Goal: Information Seeking & Learning: Learn about a topic

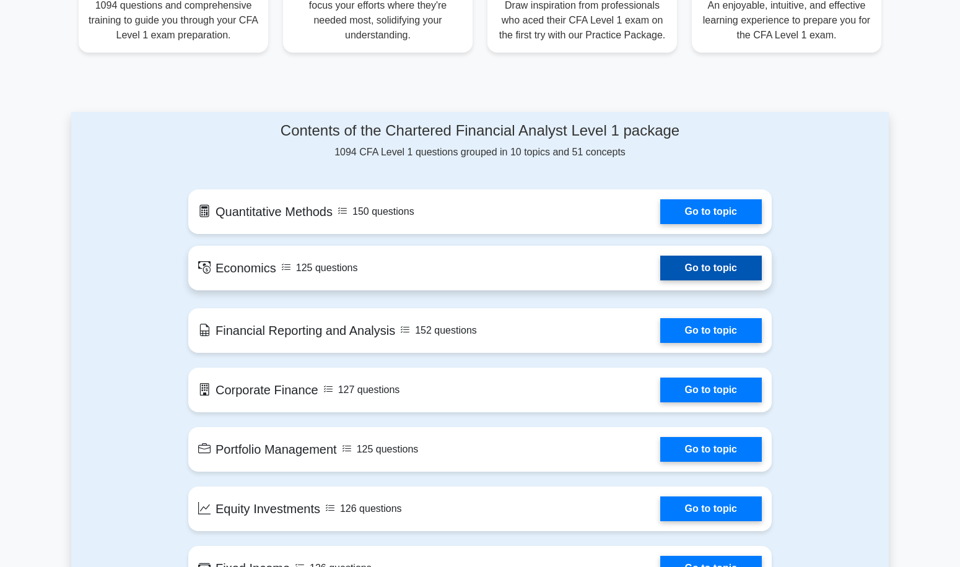
scroll to position [546, 0]
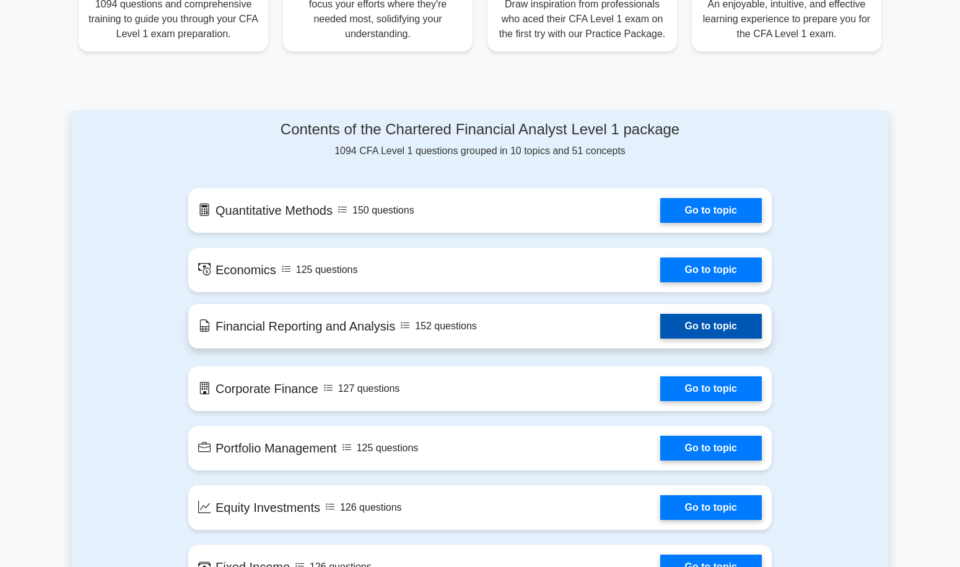
click at [660, 321] on link "Go to topic" at bounding box center [711, 326] width 102 height 25
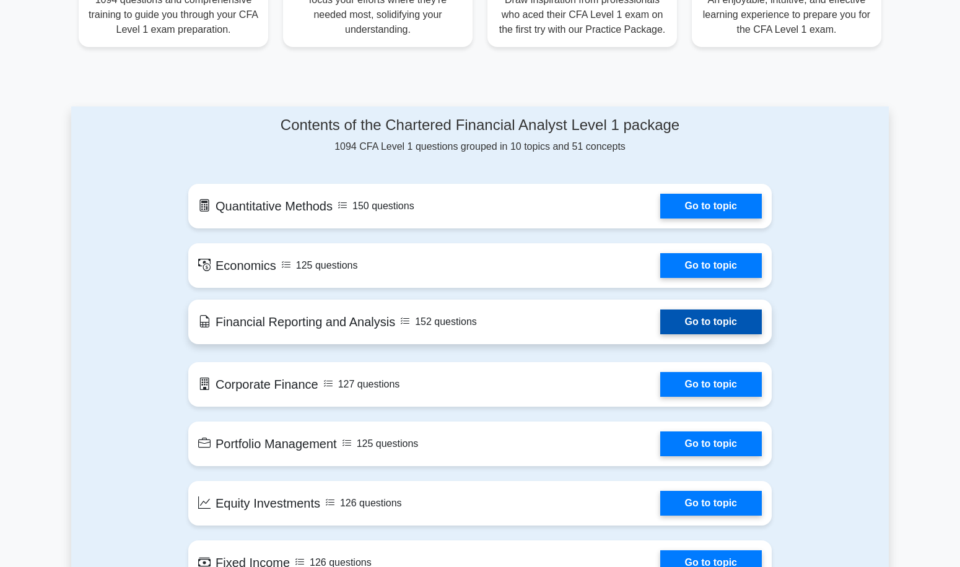
scroll to position [553, 0]
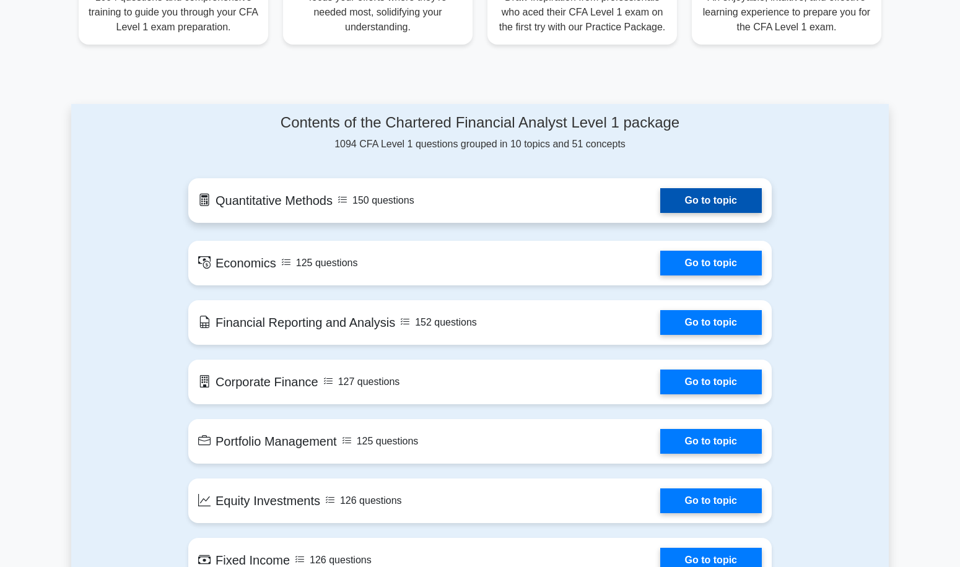
click at [660, 188] on link "Go to topic" at bounding box center [711, 200] width 102 height 25
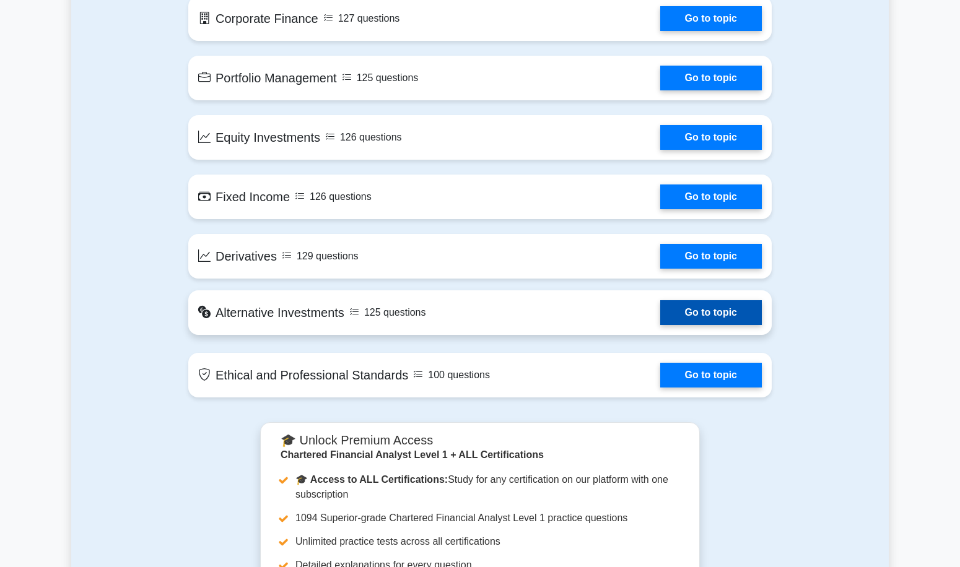
scroll to position [934, 0]
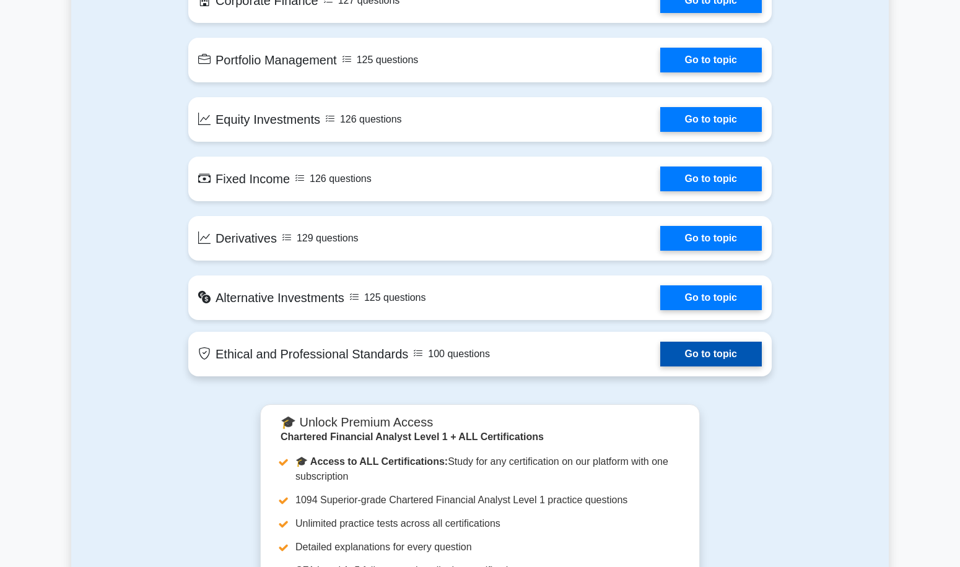
click at [660, 367] on link "Go to topic" at bounding box center [711, 354] width 102 height 25
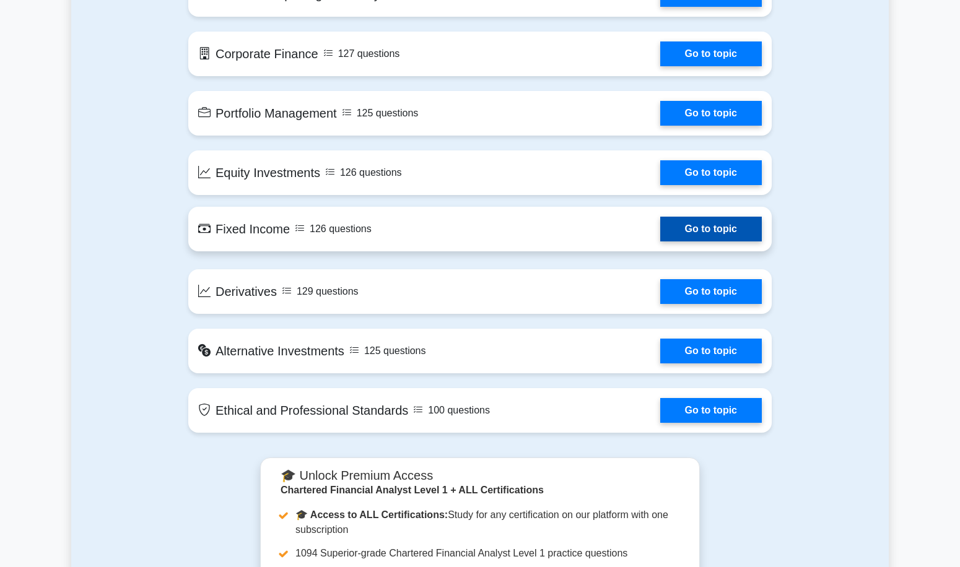
scroll to position [883, 0]
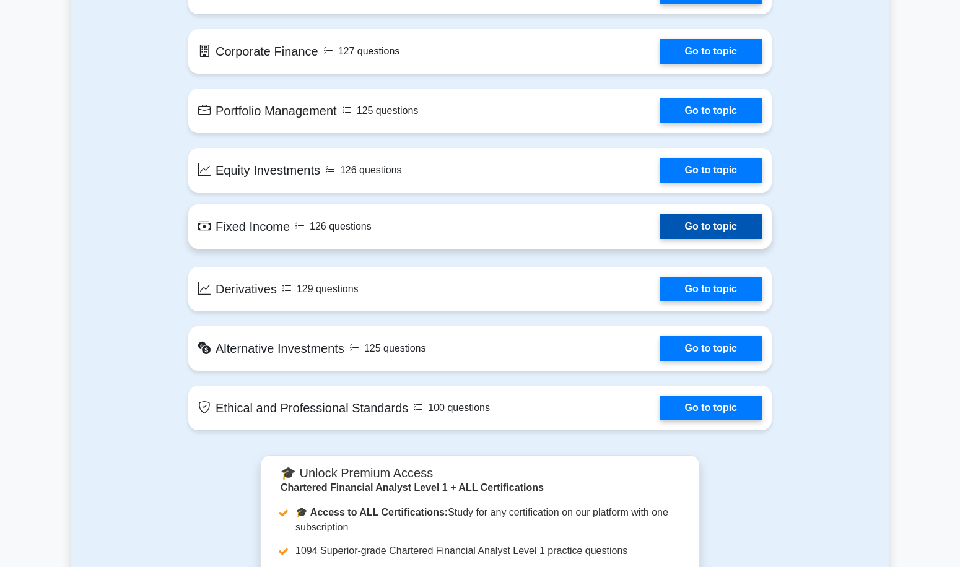
click at [660, 239] on link "Go to topic" at bounding box center [711, 226] width 102 height 25
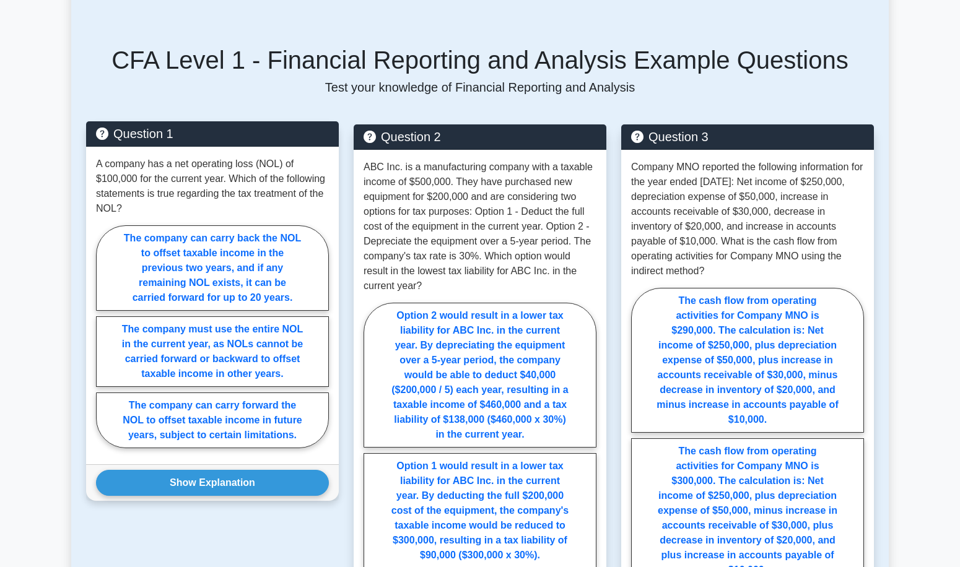
scroll to position [588, 0]
click at [245, 470] on button "Show Explanation" at bounding box center [212, 483] width 233 height 26
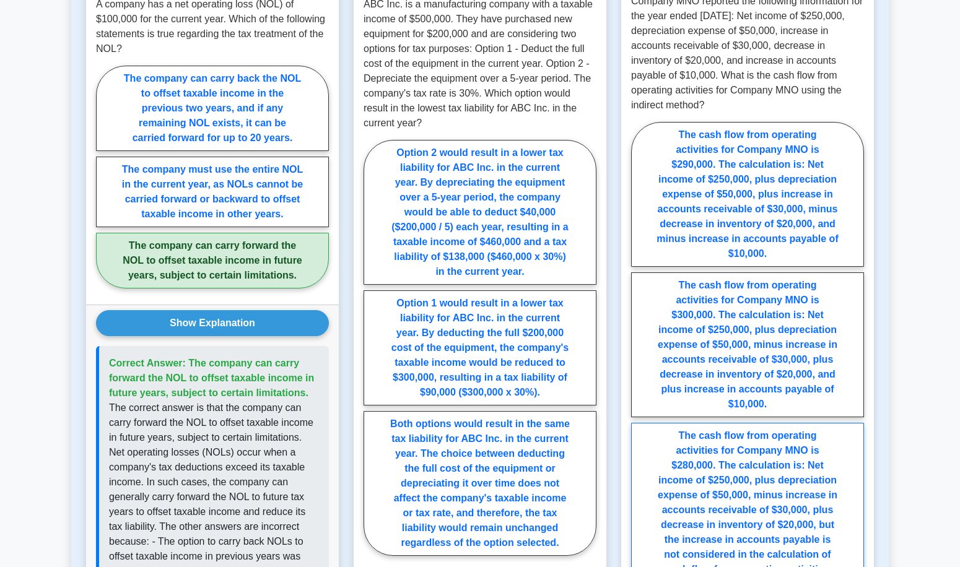
scroll to position [752, 0]
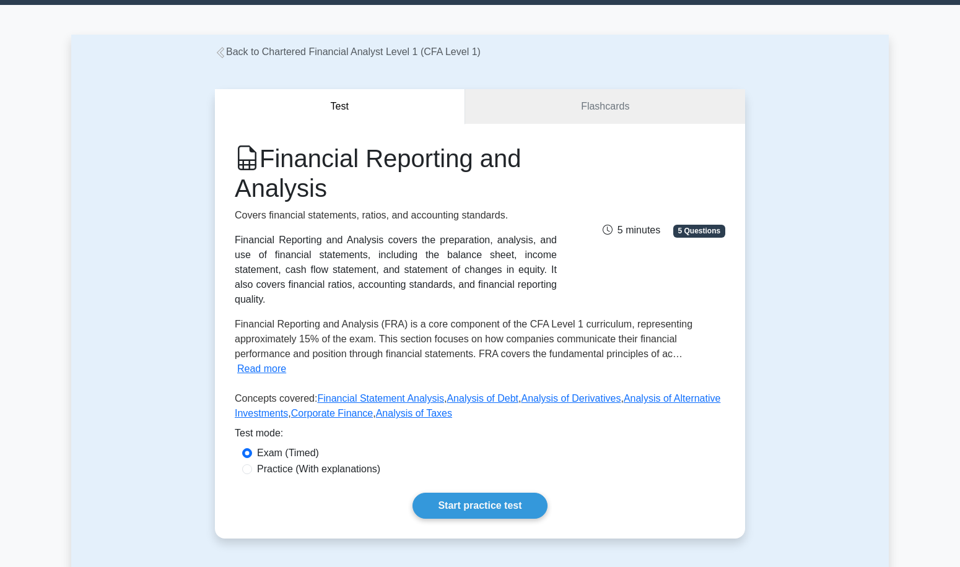
scroll to position [6, 0]
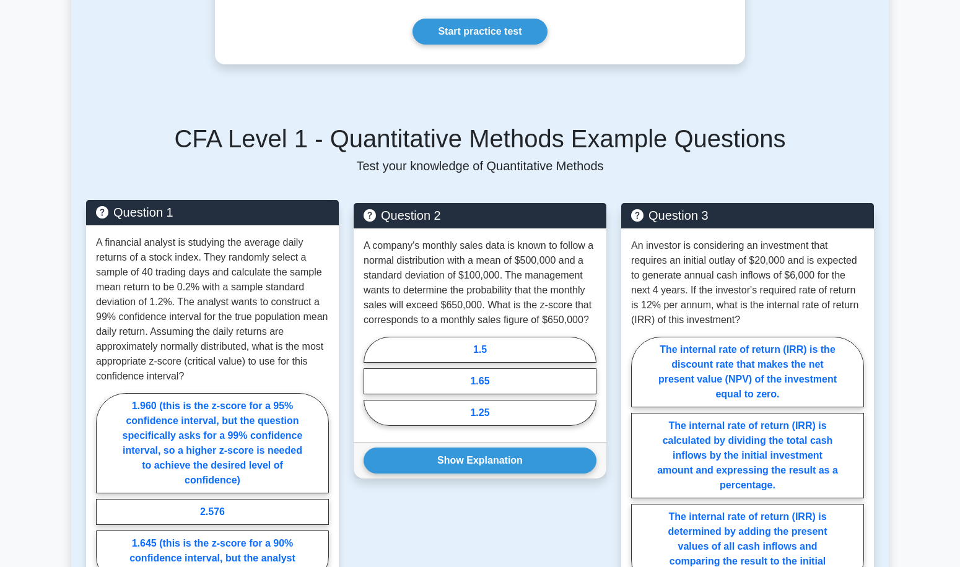
scroll to position [461, 0]
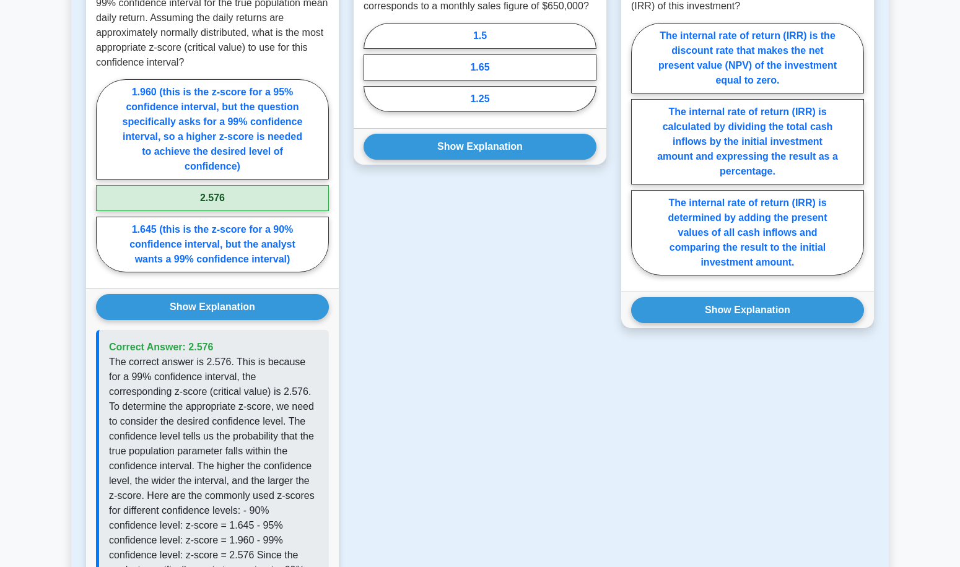
scroll to position [761, 0]
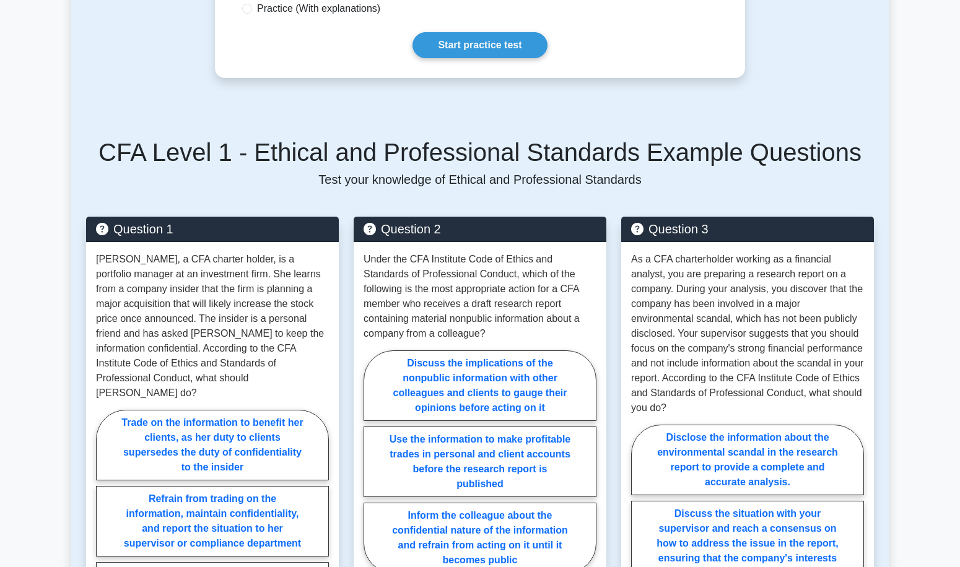
scroll to position [495, 0]
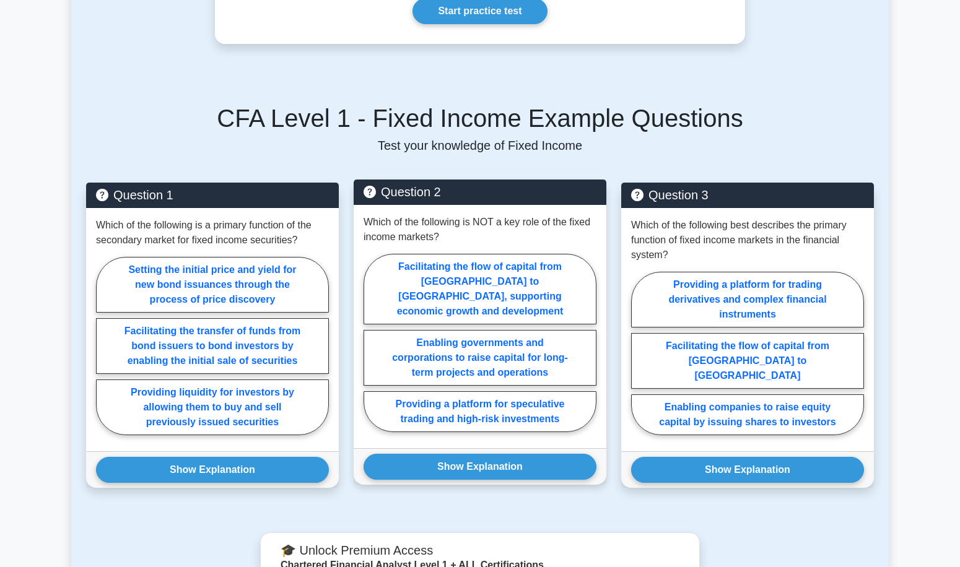
scroll to position [484, 0]
